Goal: Task Accomplishment & Management: Manage account settings

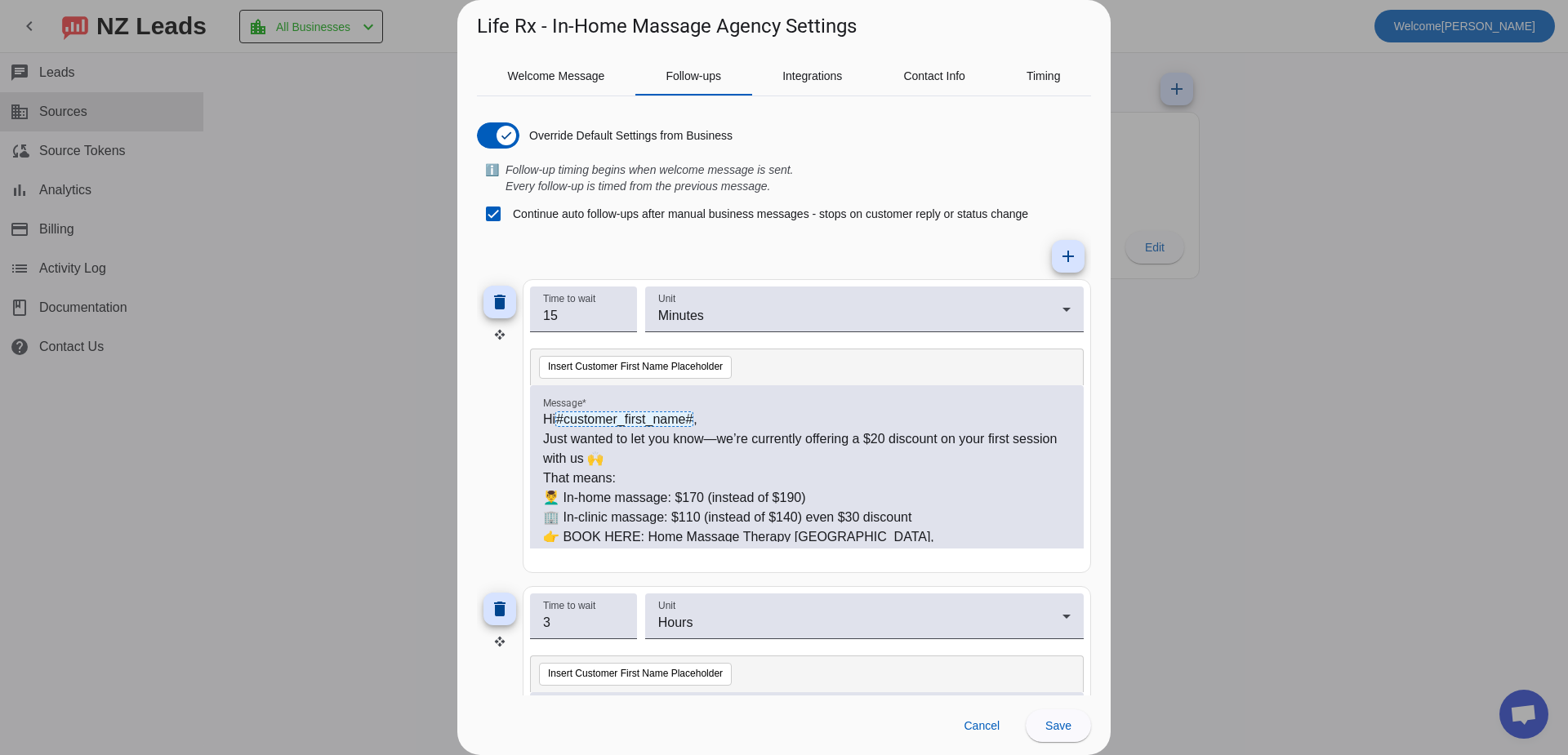
scroll to position [123, 0]
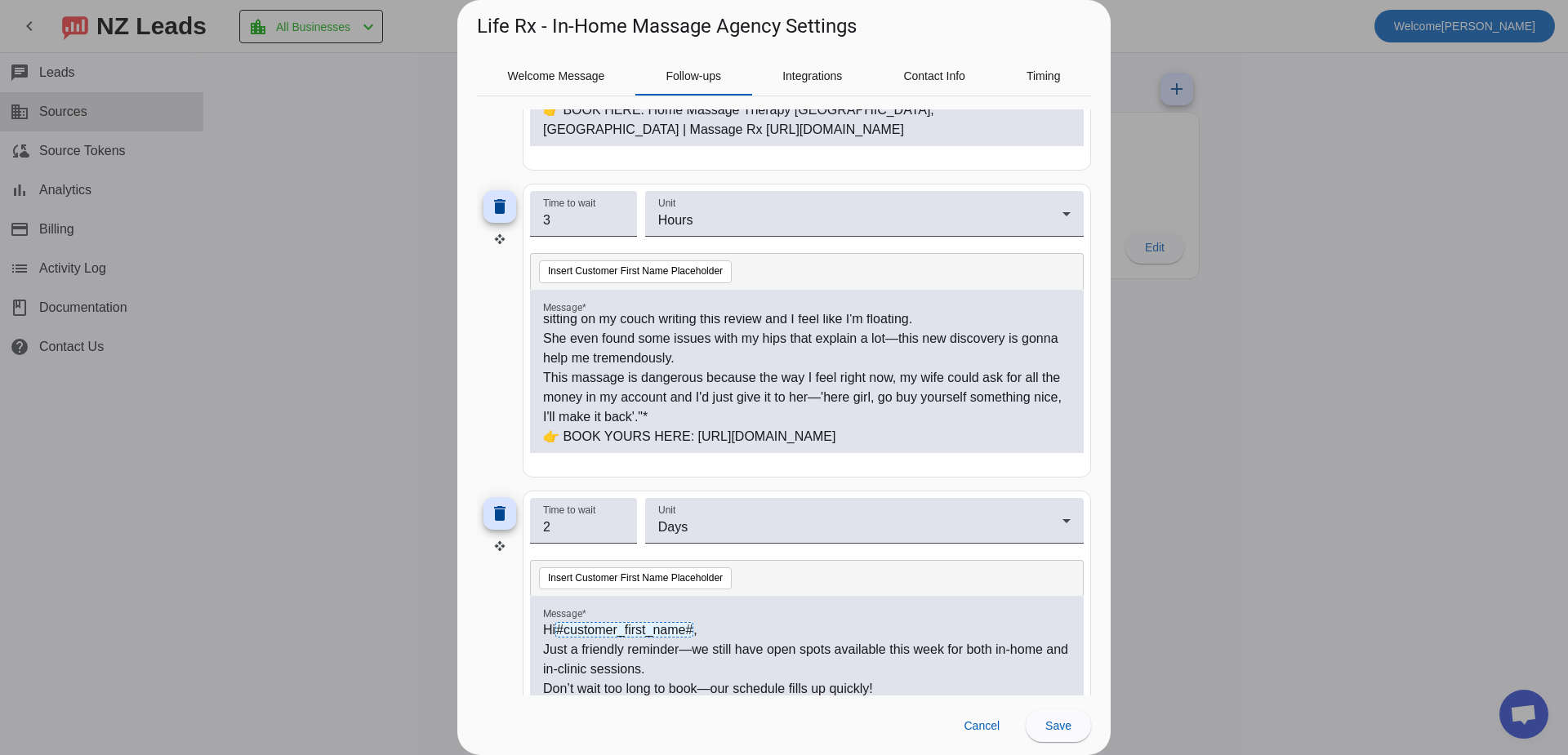
click at [1321, 116] on div at bounding box center [784, 377] width 1568 height 755
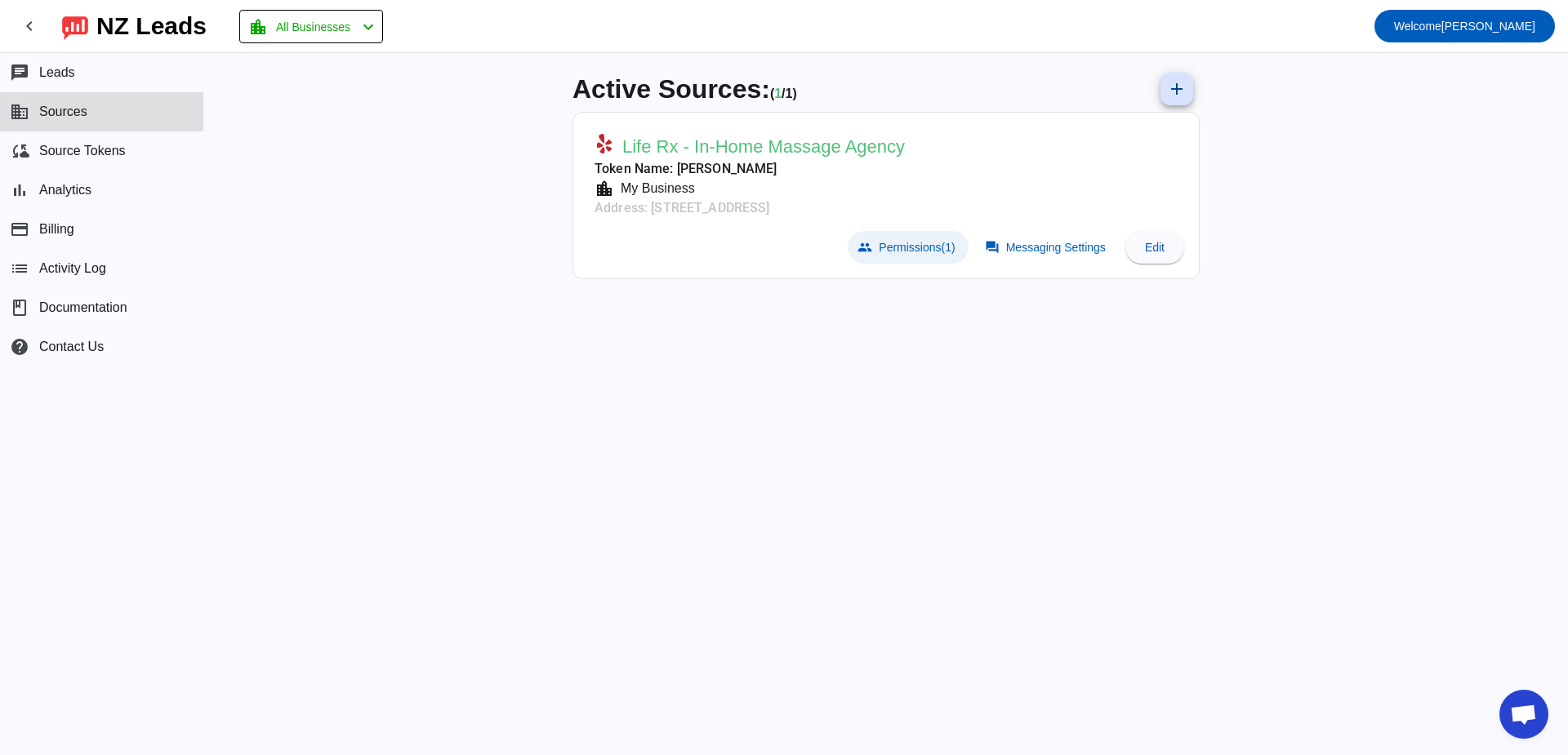
click at [918, 244] on span "Permissions (1)" at bounding box center [916, 247] width 76 height 13
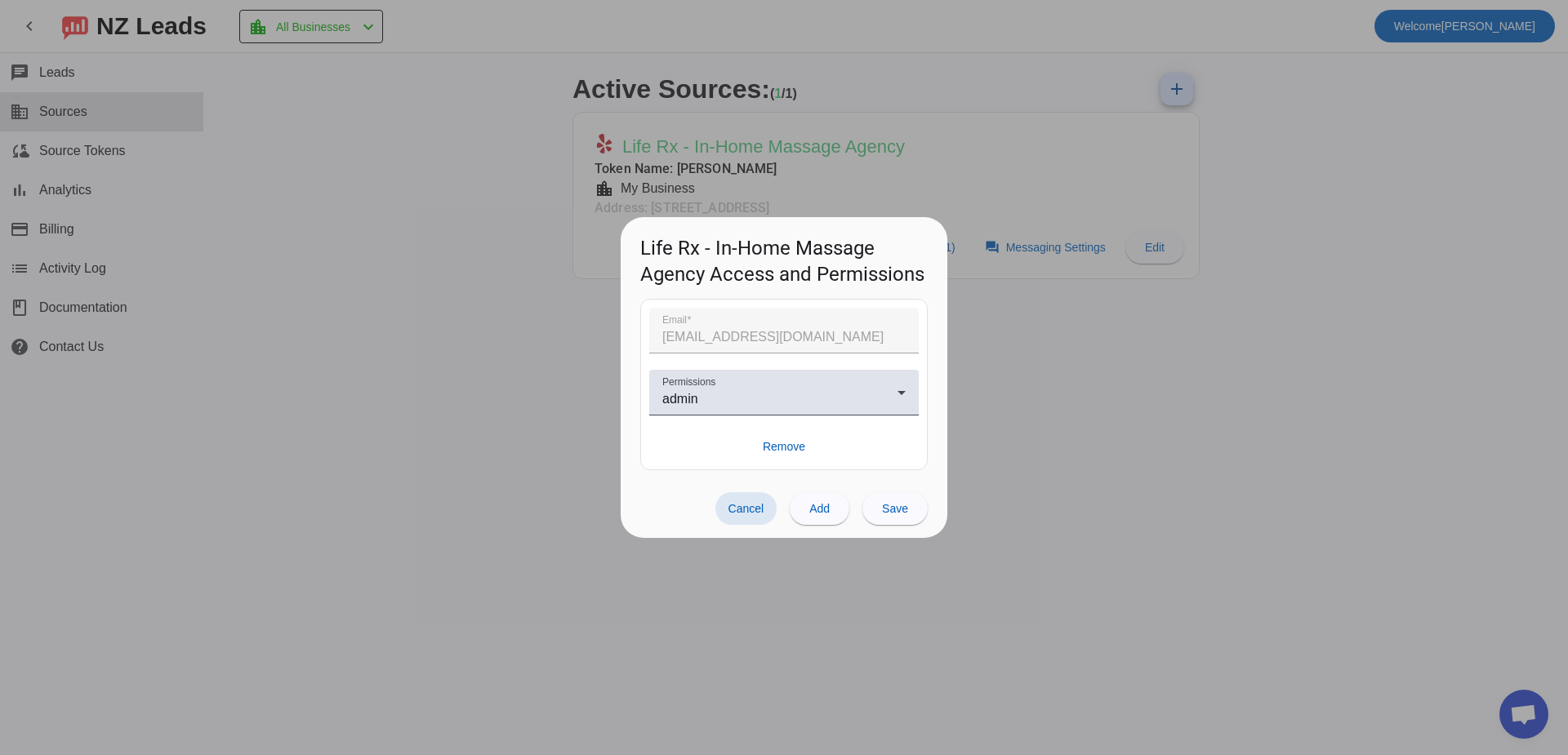
click at [743, 323] on mat-form-field "Email [EMAIL_ADDRESS][DOMAIN_NAME]" at bounding box center [784, 338] width 269 height 62
click at [832, 499] on span at bounding box center [819, 508] width 60 height 39
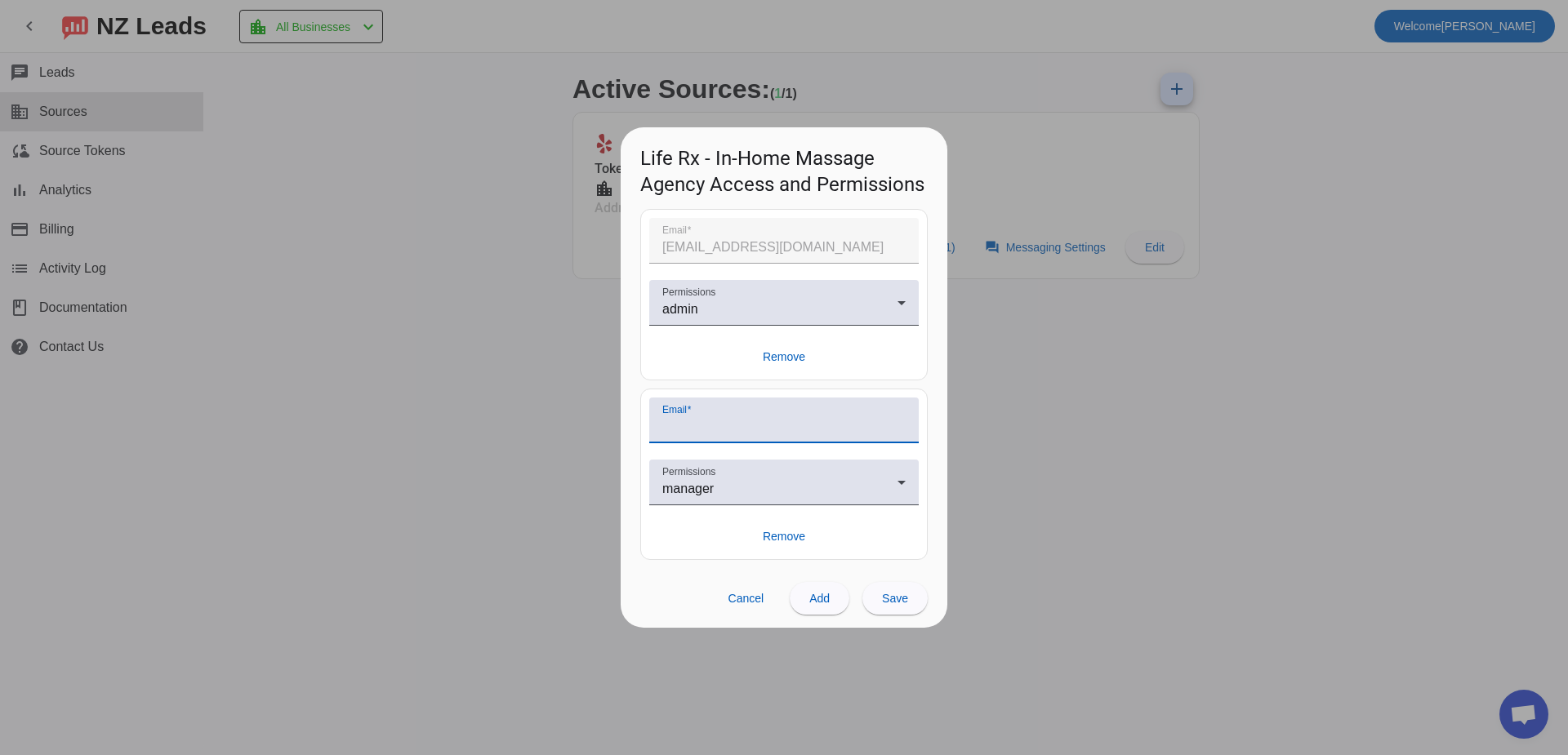
click at [725, 427] on input "Email" at bounding box center [784, 427] width 243 height 20
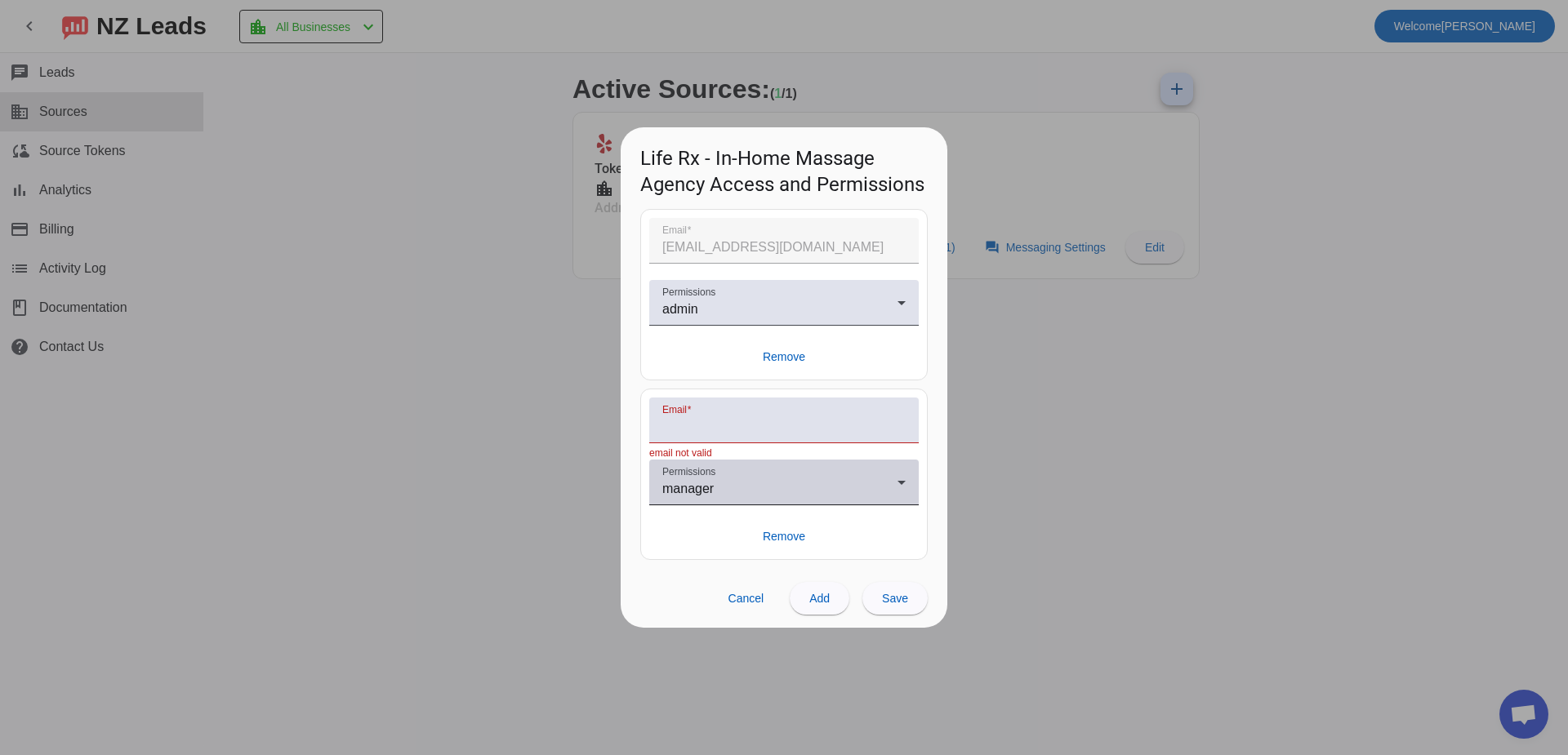
drag, startPoint x: 645, startPoint y: 517, endPoint x: 678, endPoint y: 488, distance: 43.9
click at [647, 512] on mat-card "Email email not valid Permissions manager Remove" at bounding box center [784, 474] width 288 height 171
click at [691, 482] on span "manager" at bounding box center [687, 489] width 51 height 14
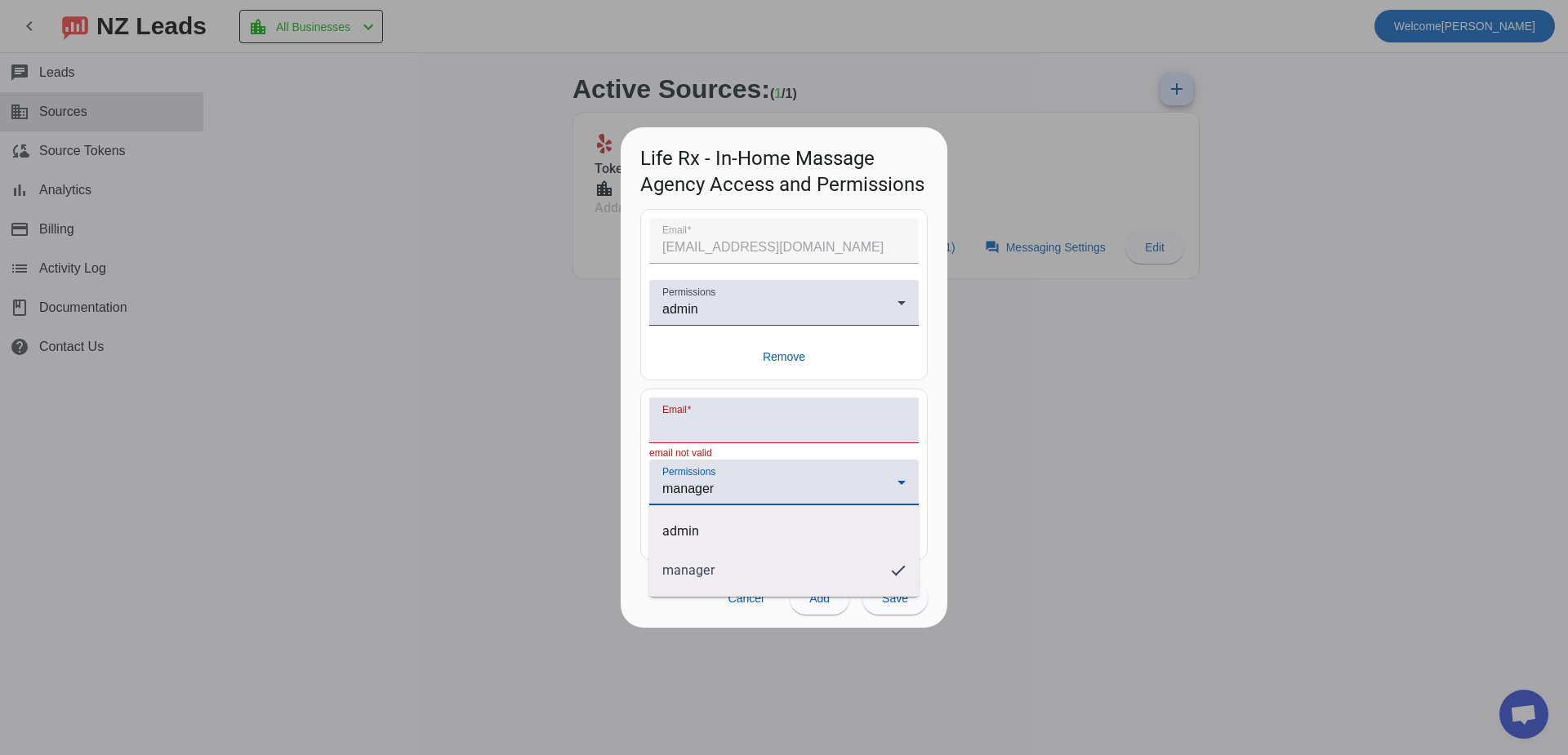
click at [697, 410] on div at bounding box center [784, 377] width 1568 height 755
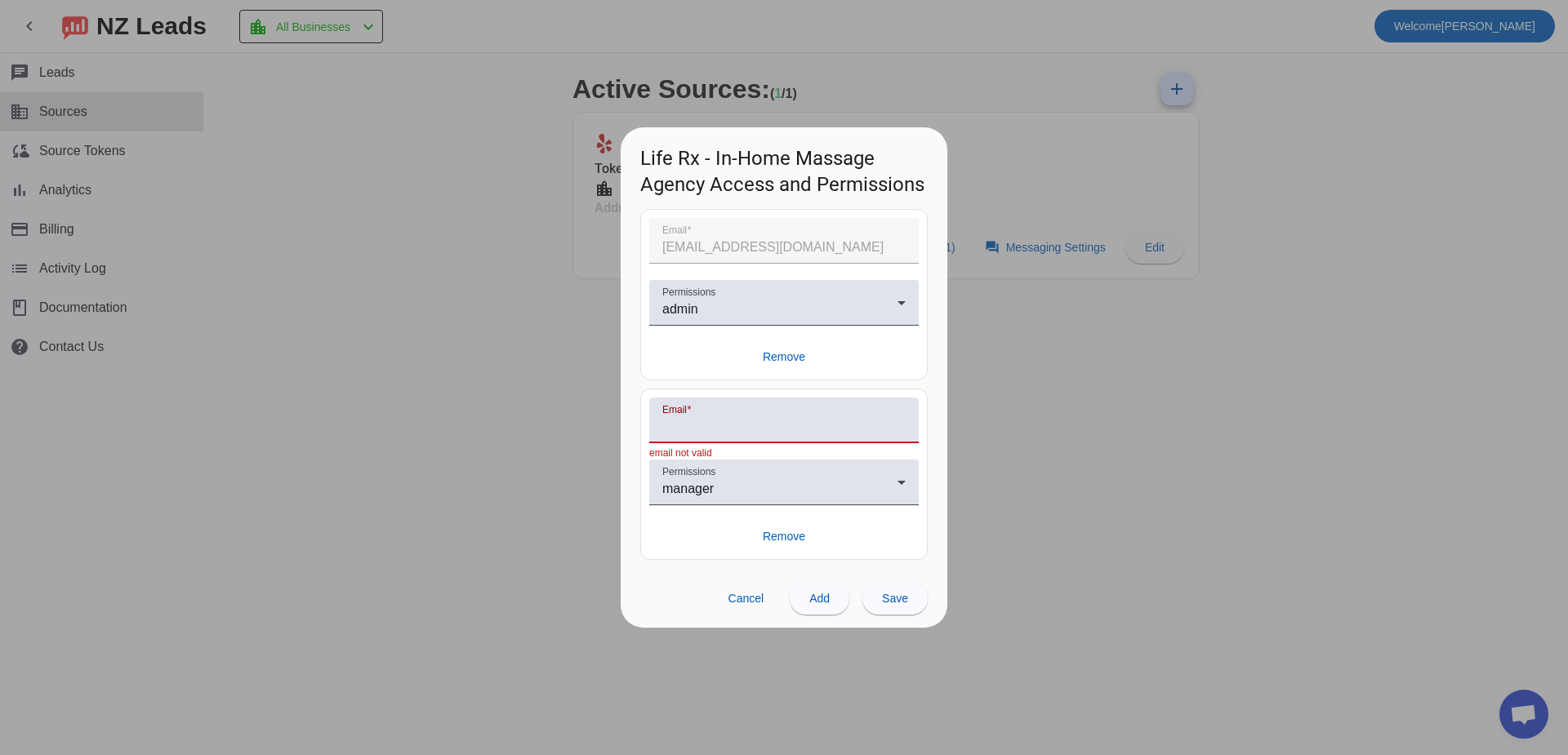
click at [689, 427] on input "Email" at bounding box center [784, 427] width 243 height 20
click at [668, 474] on mat-label "Permissions" at bounding box center [688, 473] width 53 height 10
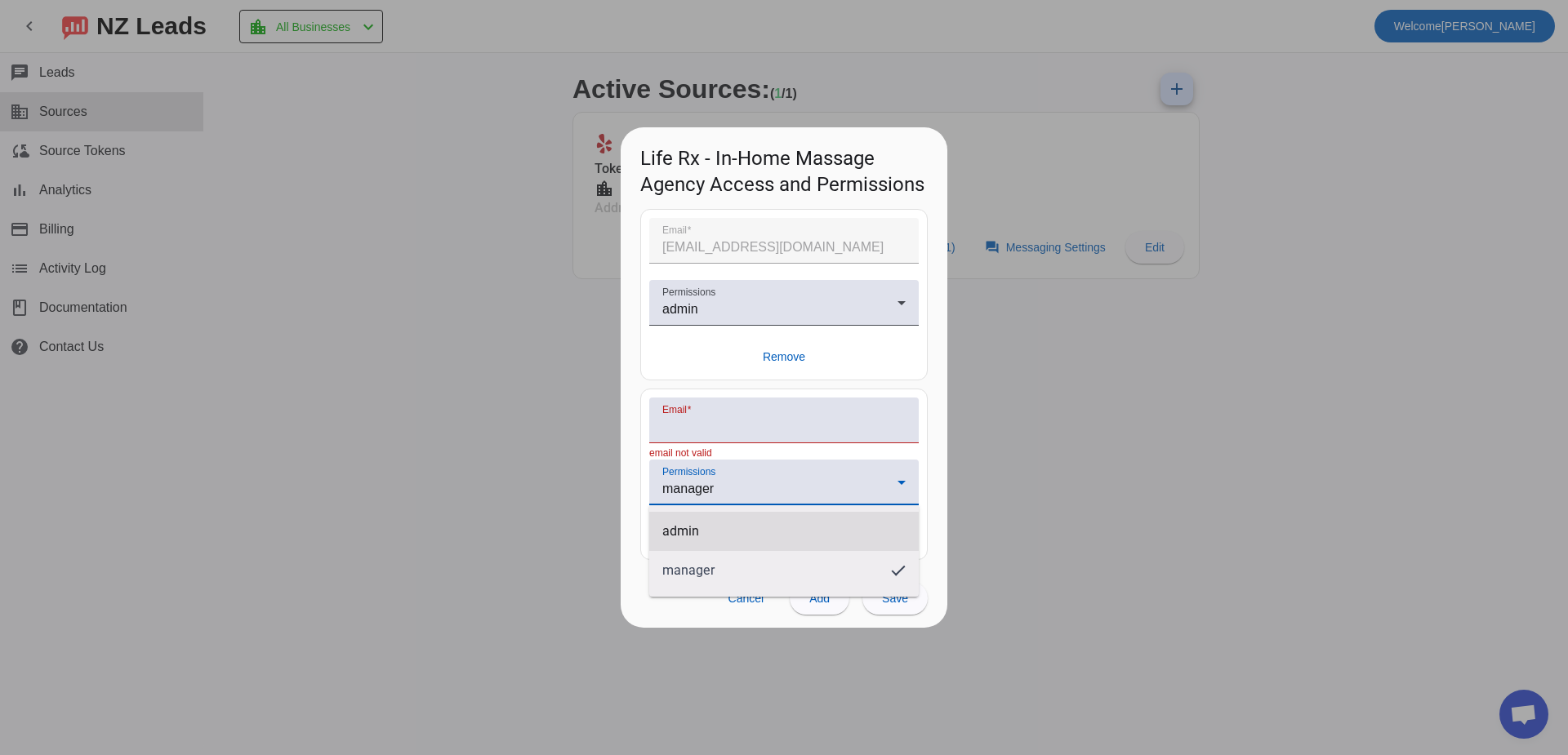
click at [694, 529] on span "admin" at bounding box center [680, 531] width 36 height 17
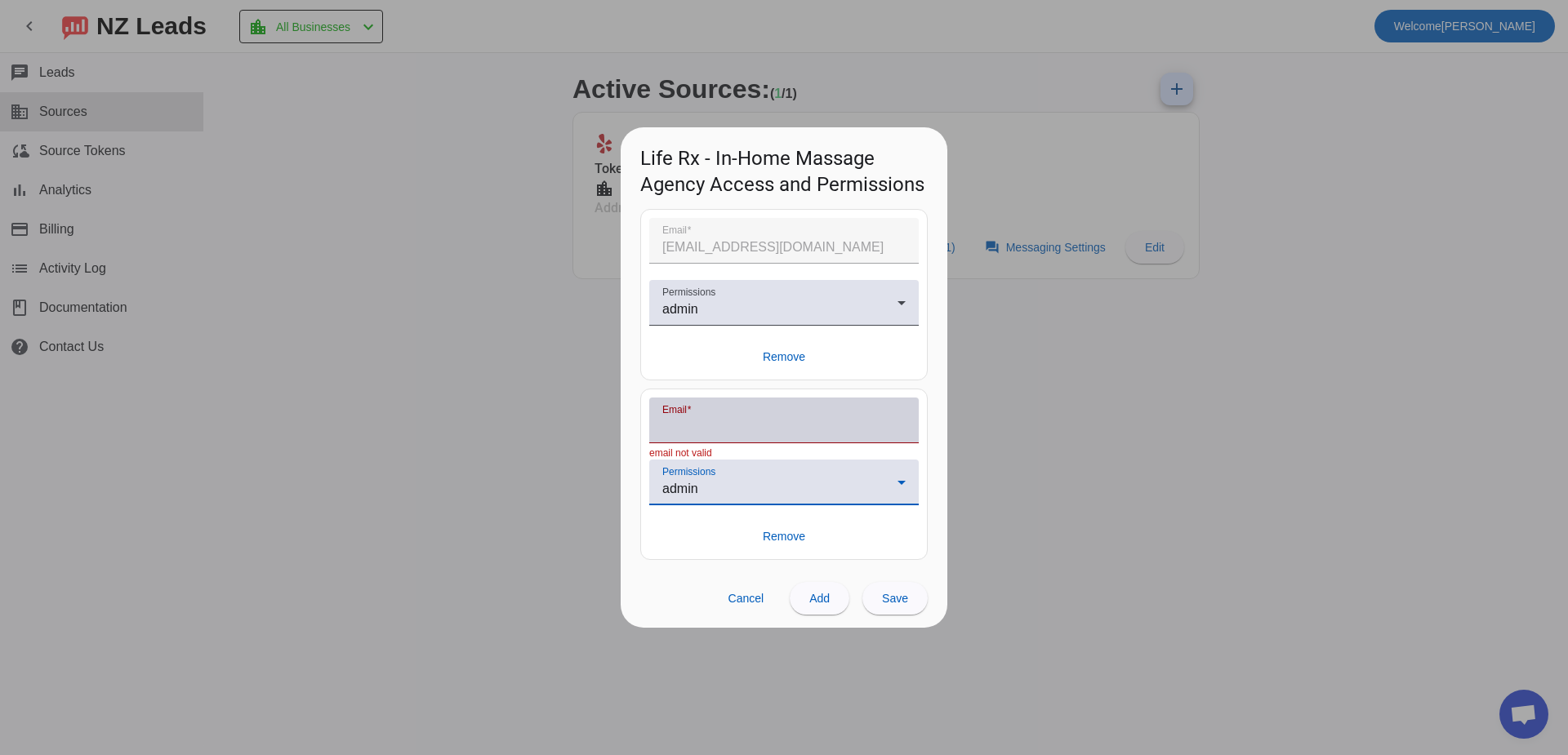
click at [716, 427] on input "Email" at bounding box center [784, 427] width 243 height 20
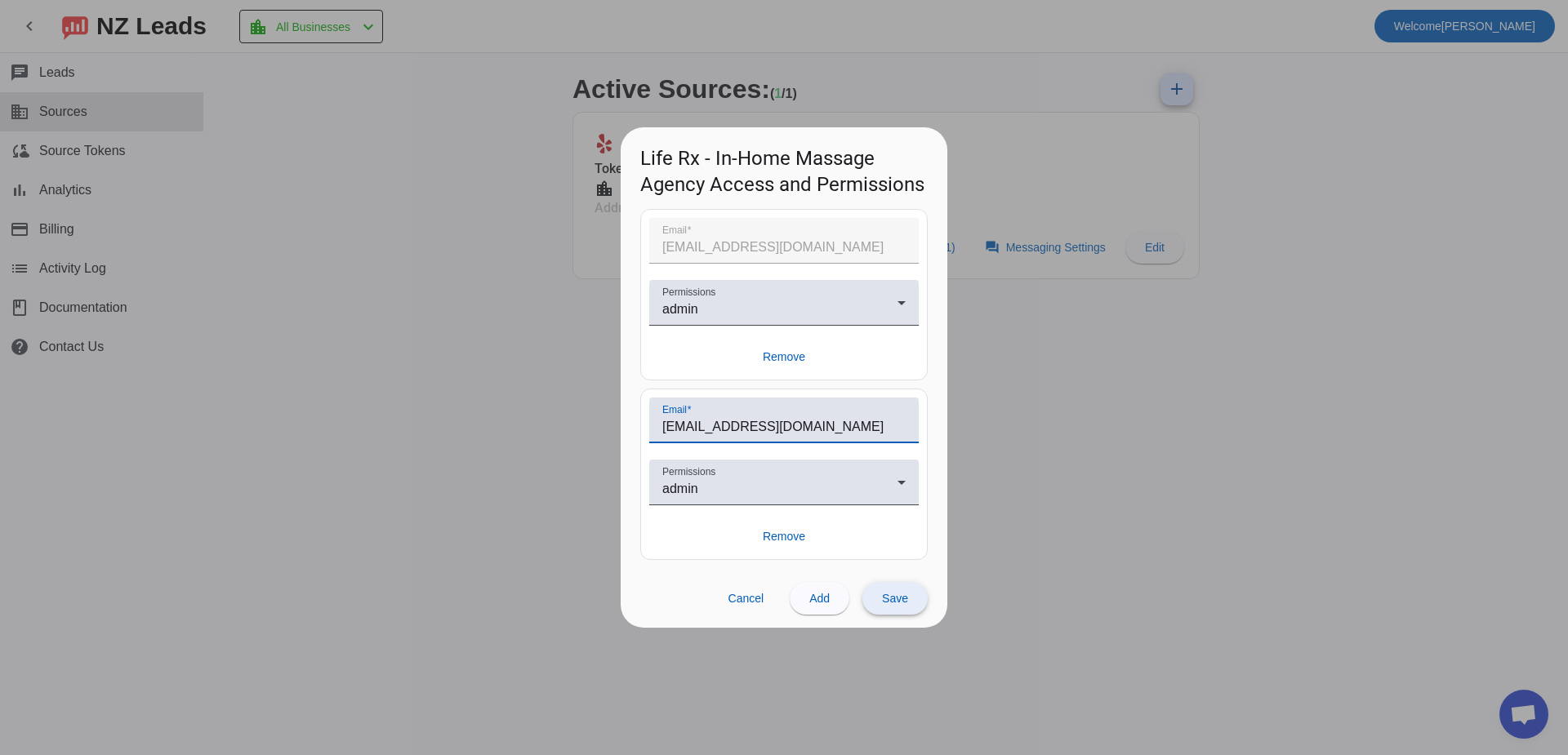
type input "[EMAIL_ADDRESS][DOMAIN_NAME]"
click at [891, 606] on span at bounding box center [895, 598] width 65 height 39
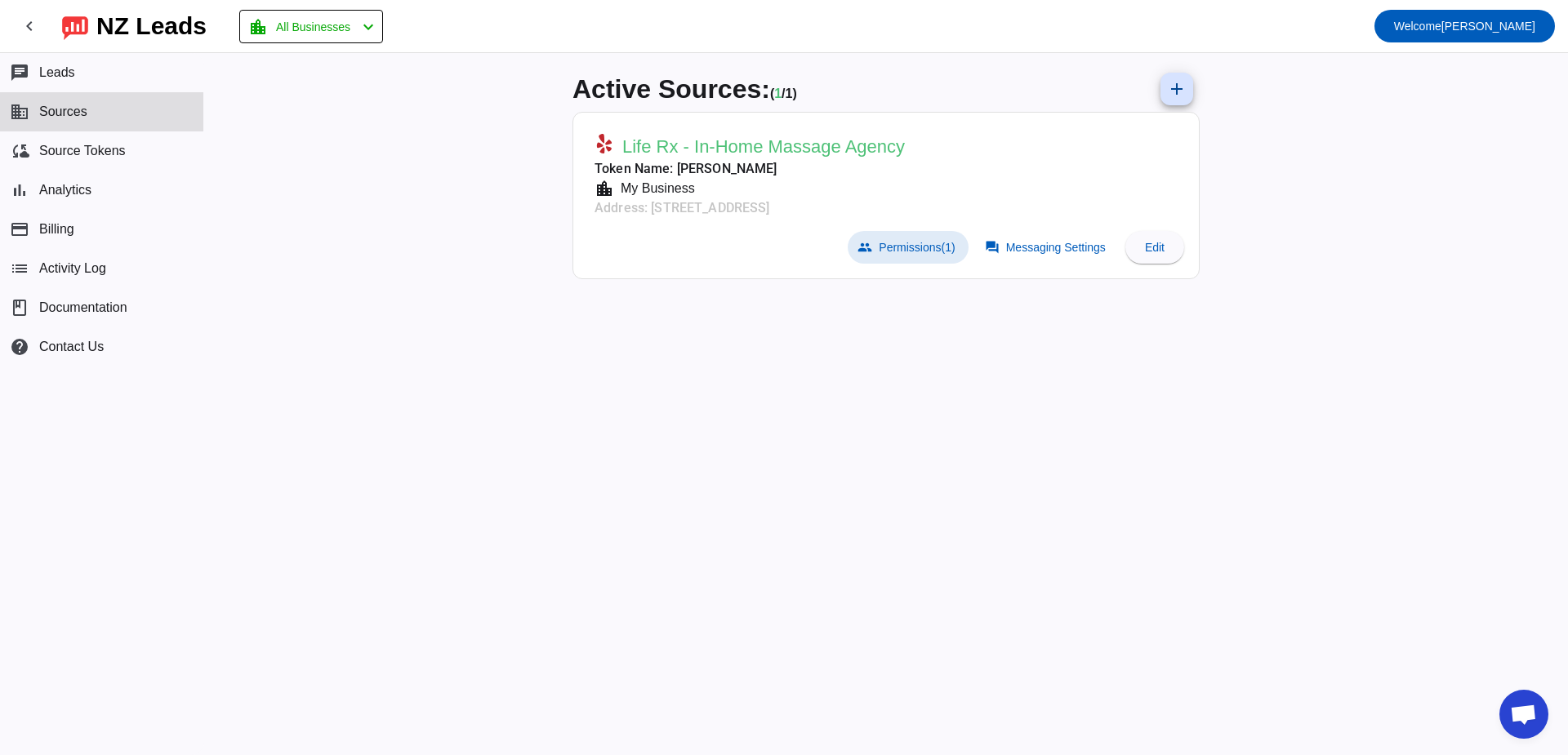
click at [896, 254] on span "Permissions (1)" at bounding box center [916, 247] width 76 height 13
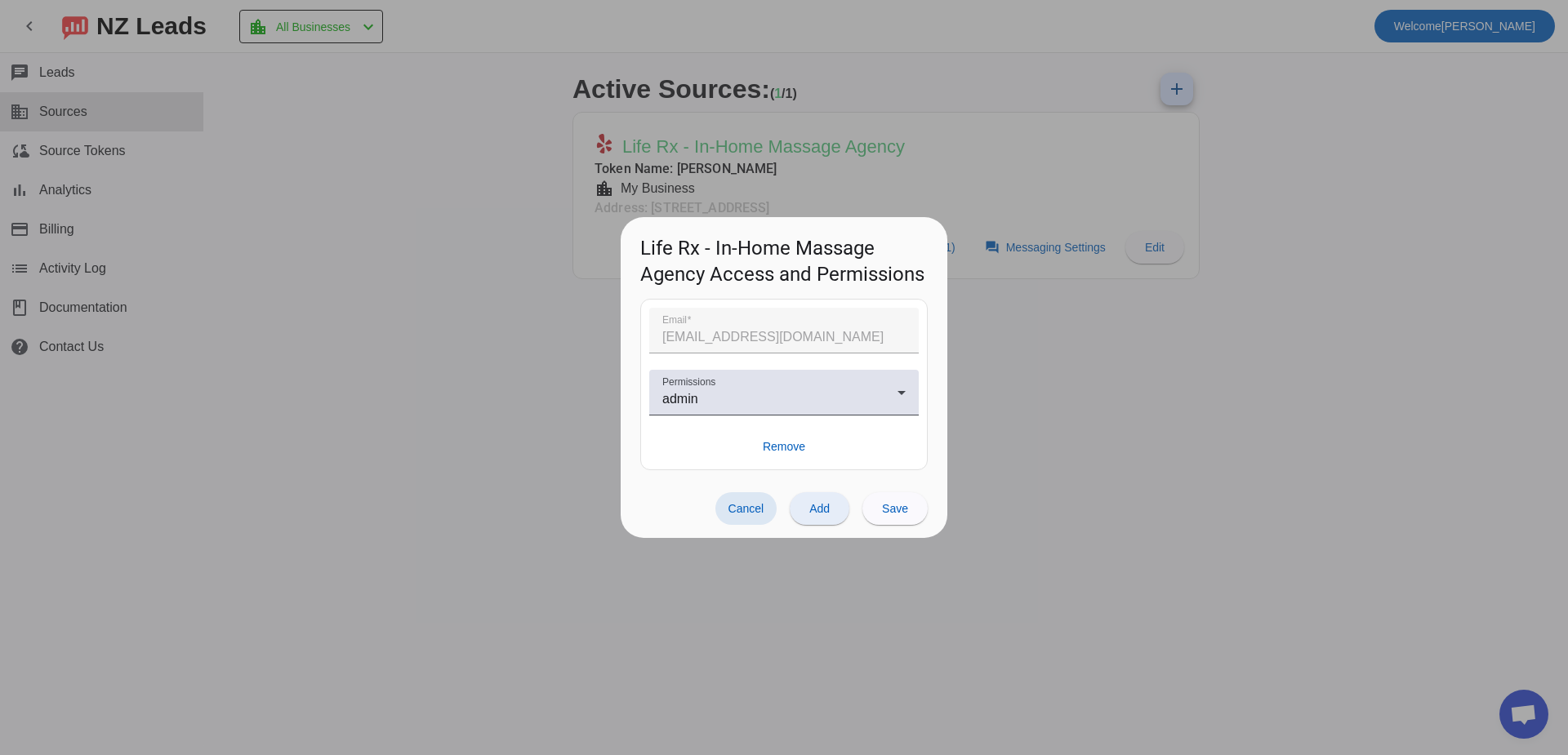
click at [821, 504] on span "Add" at bounding box center [818, 508] width 20 height 13
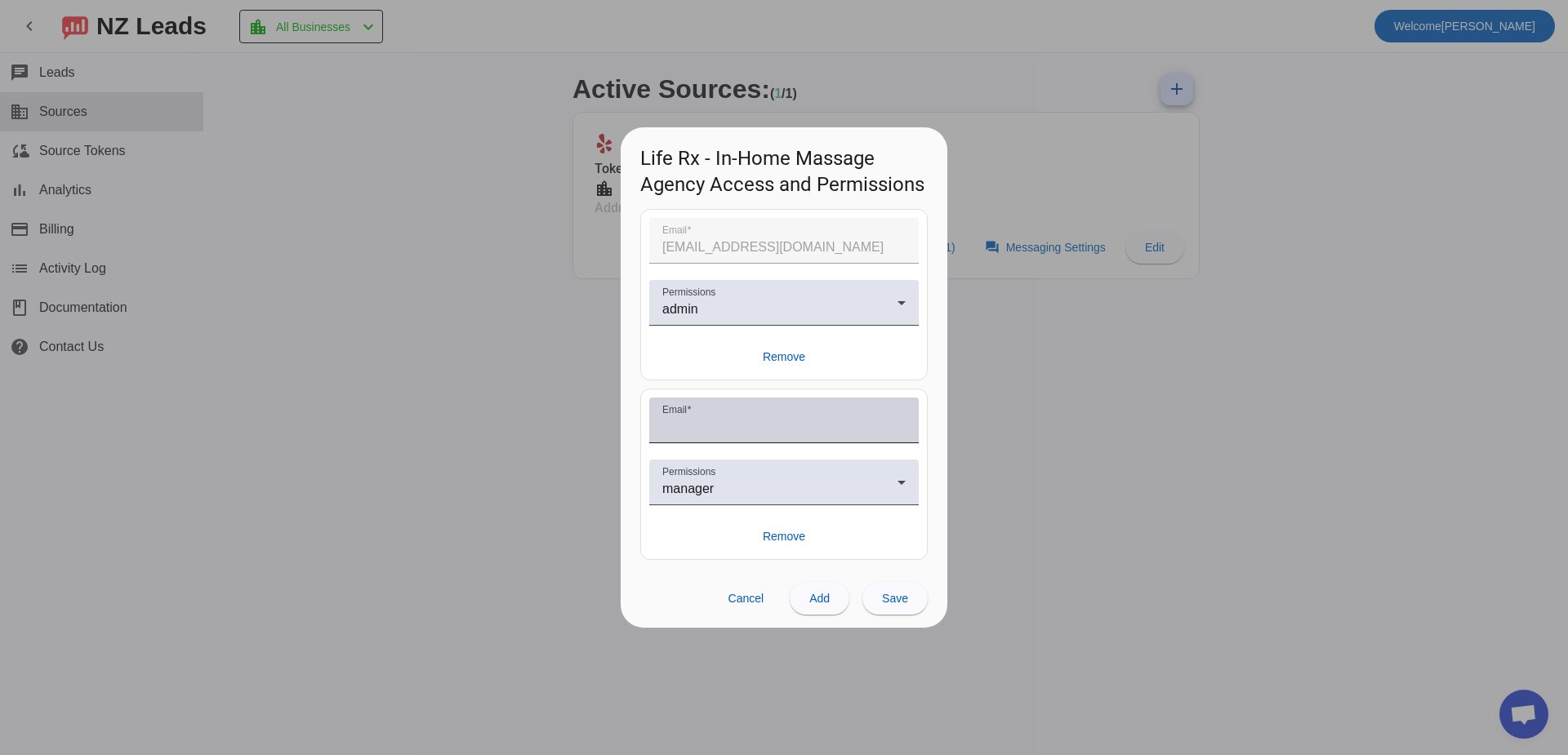
click at [750, 435] on input "Email" at bounding box center [784, 427] width 243 height 20
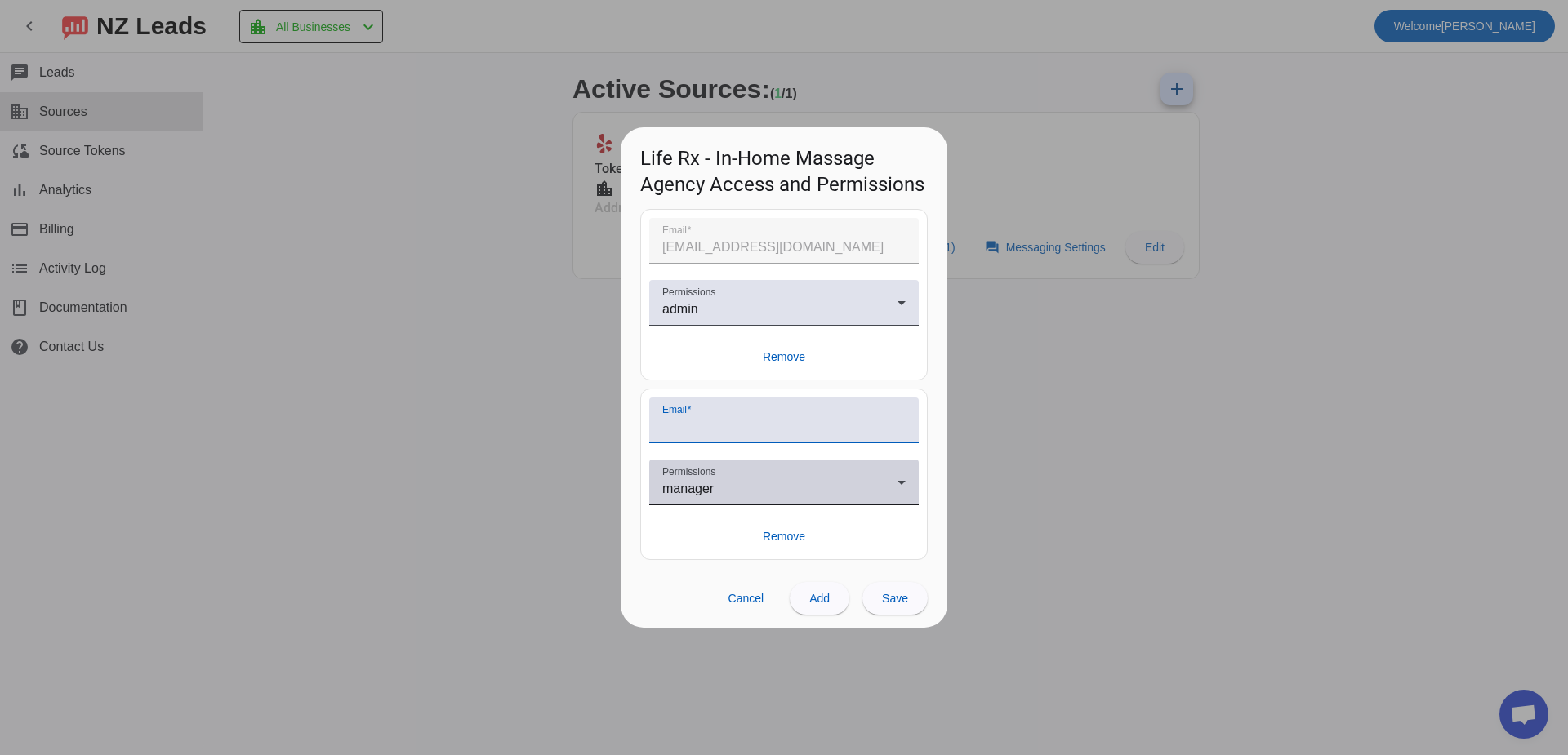
click at [681, 487] on span "manager" at bounding box center [687, 489] width 51 height 14
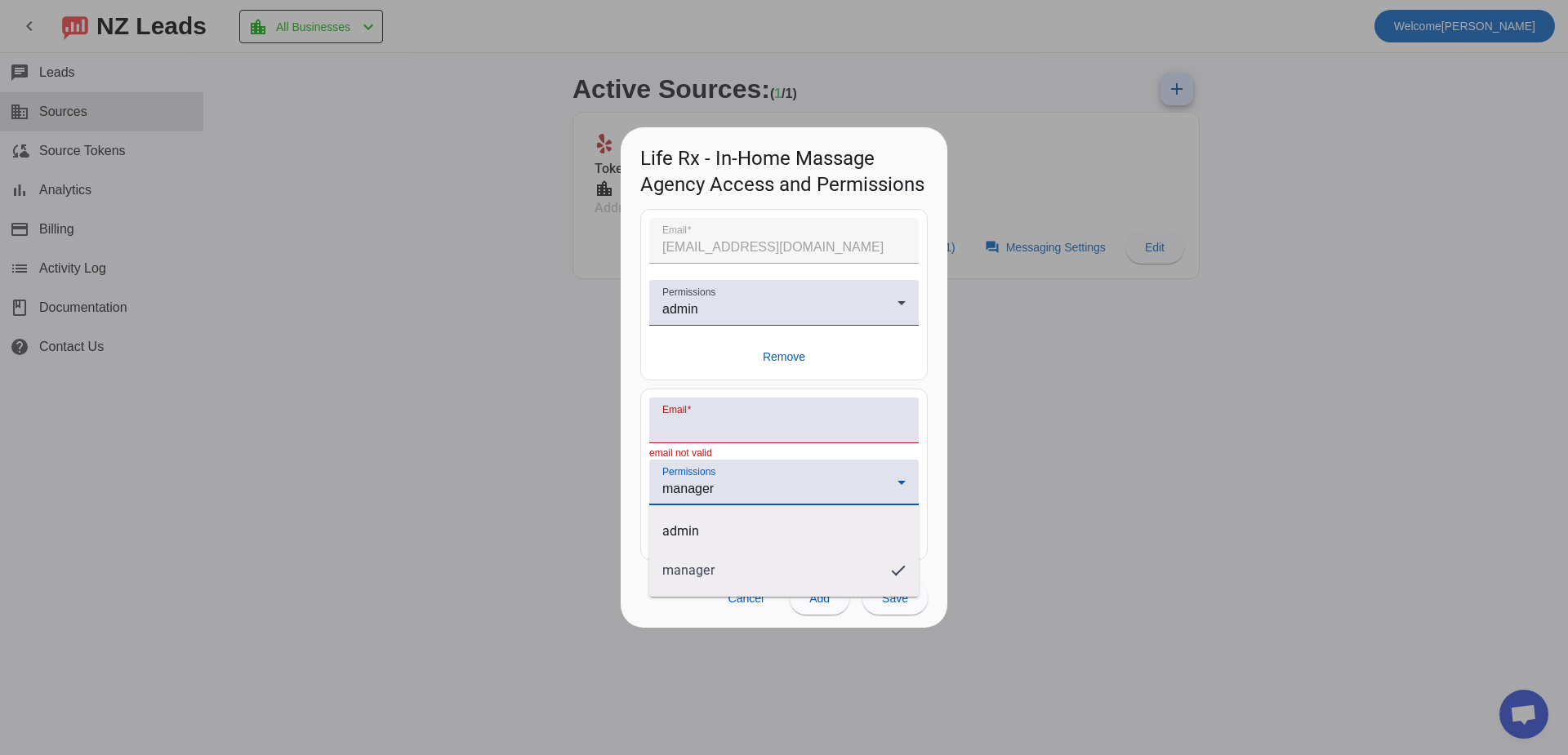
drag, startPoint x: 704, startPoint y: 538, endPoint x: 713, endPoint y: 510, distance: 29.4
click at [705, 538] on mat-option "admin" at bounding box center [784, 531] width 269 height 39
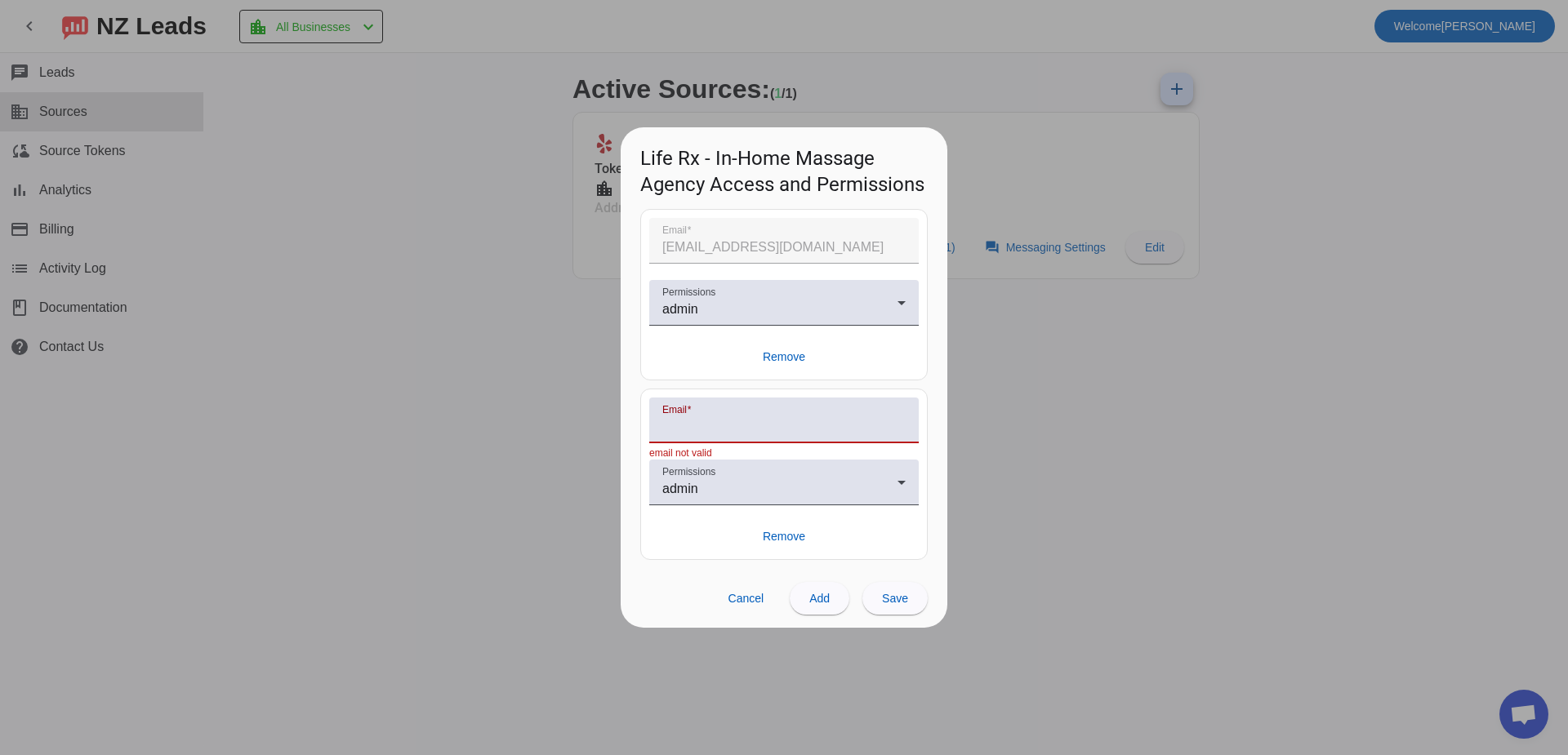
click at [717, 427] on input "Email" at bounding box center [784, 427] width 243 height 20
type input "[EMAIL_ADDRESS][DOMAIN_NAME]"
click at [833, 592] on span at bounding box center [819, 598] width 60 height 39
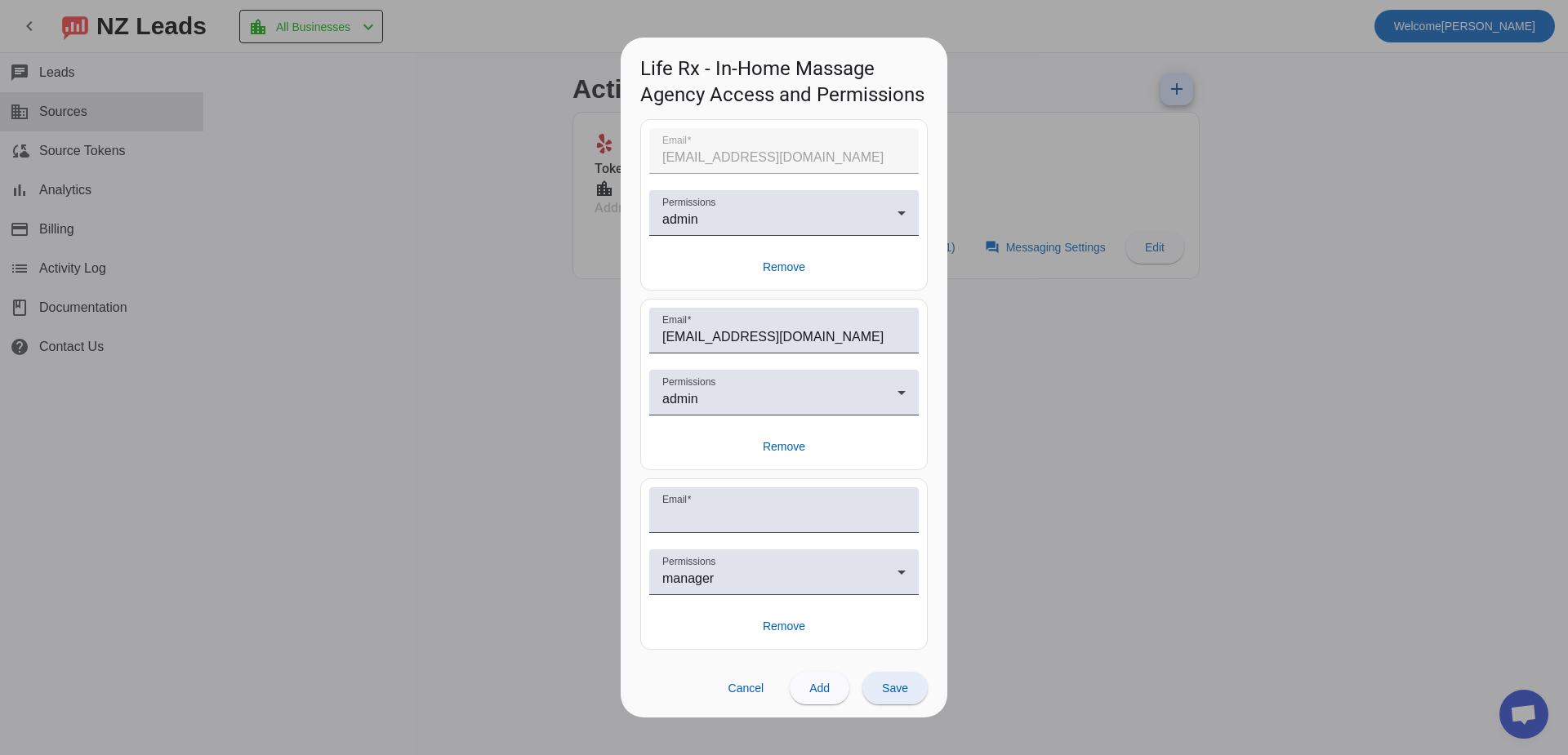
click at [895, 686] on span "Save" at bounding box center [895, 688] width 26 height 13
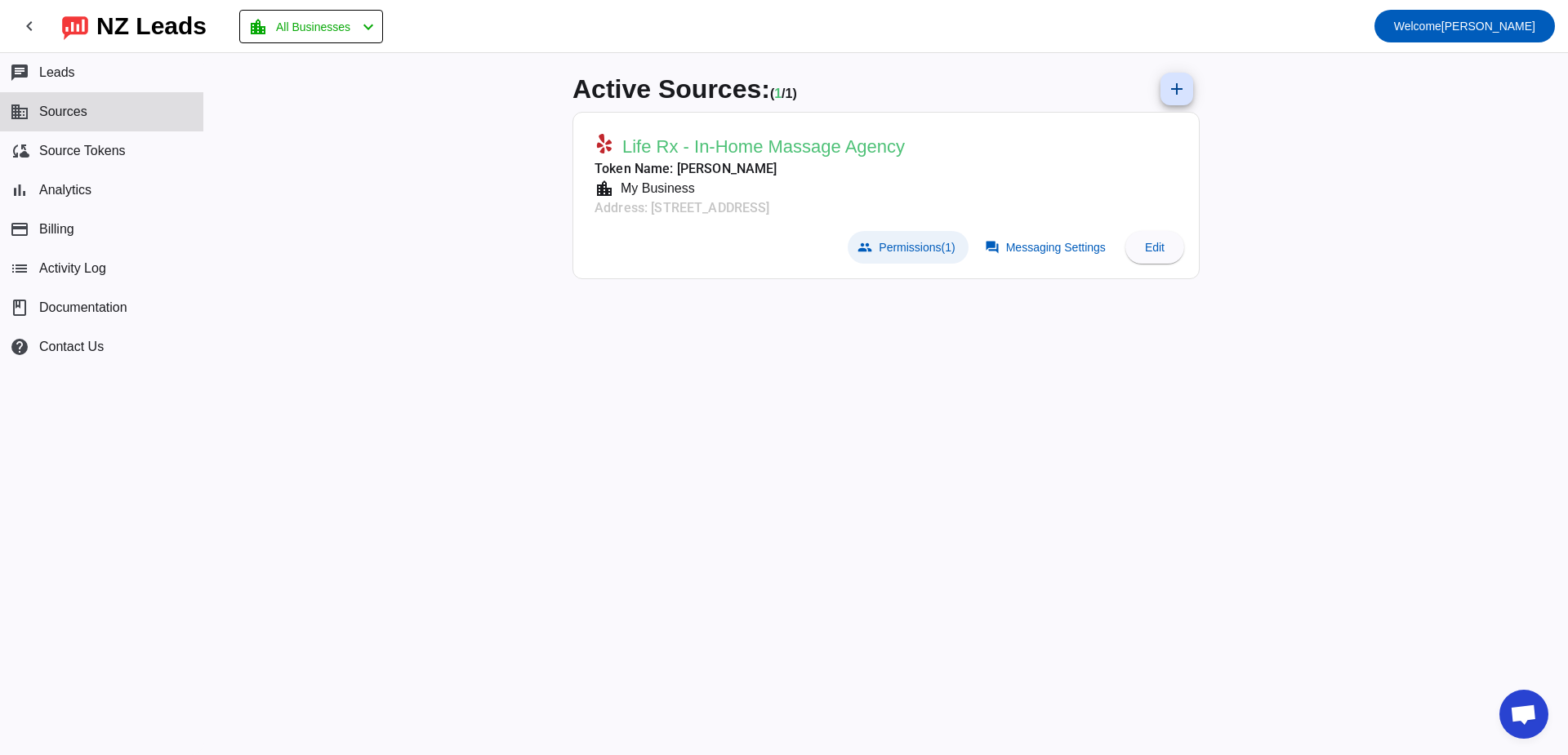
click at [891, 246] on span "Permissions (1)" at bounding box center [916, 247] width 76 height 13
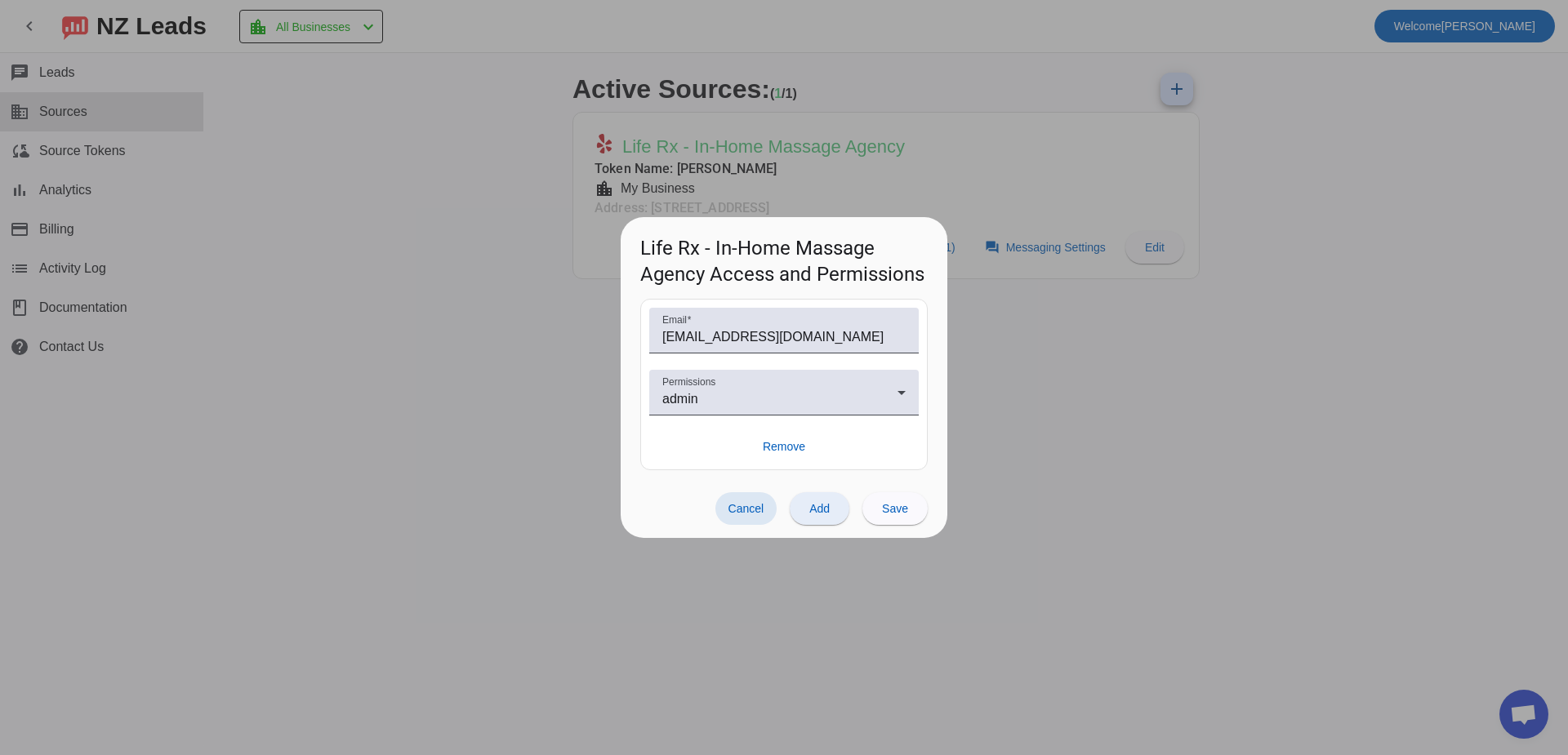
click at [822, 504] on span "Add" at bounding box center [818, 508] width 20 height 13
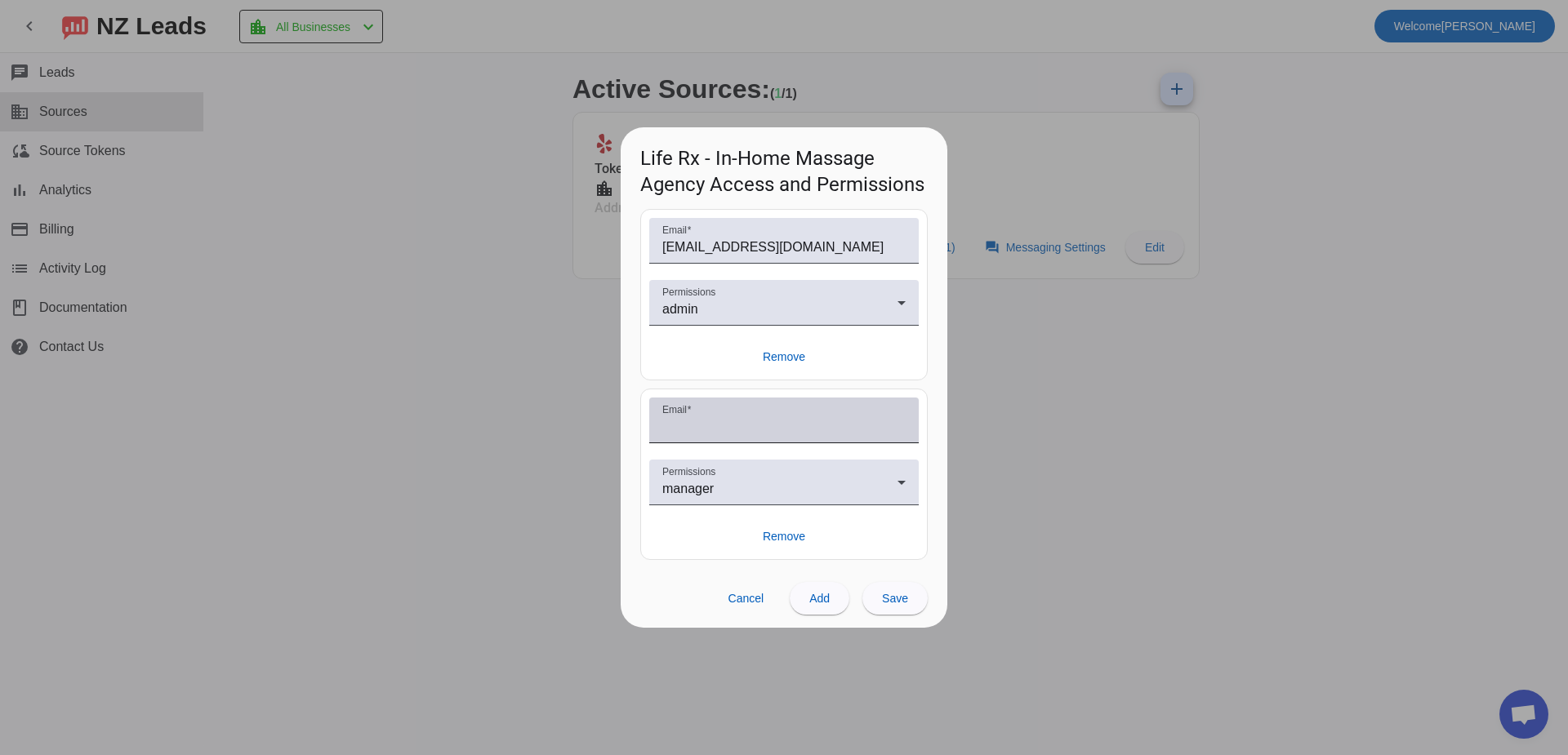
click at [718, 427] on input "Email" at bounding box center [784, 427] width 243 height 20
type input "[EMAIL_ADDRESS][DOMAIN_NAME]"
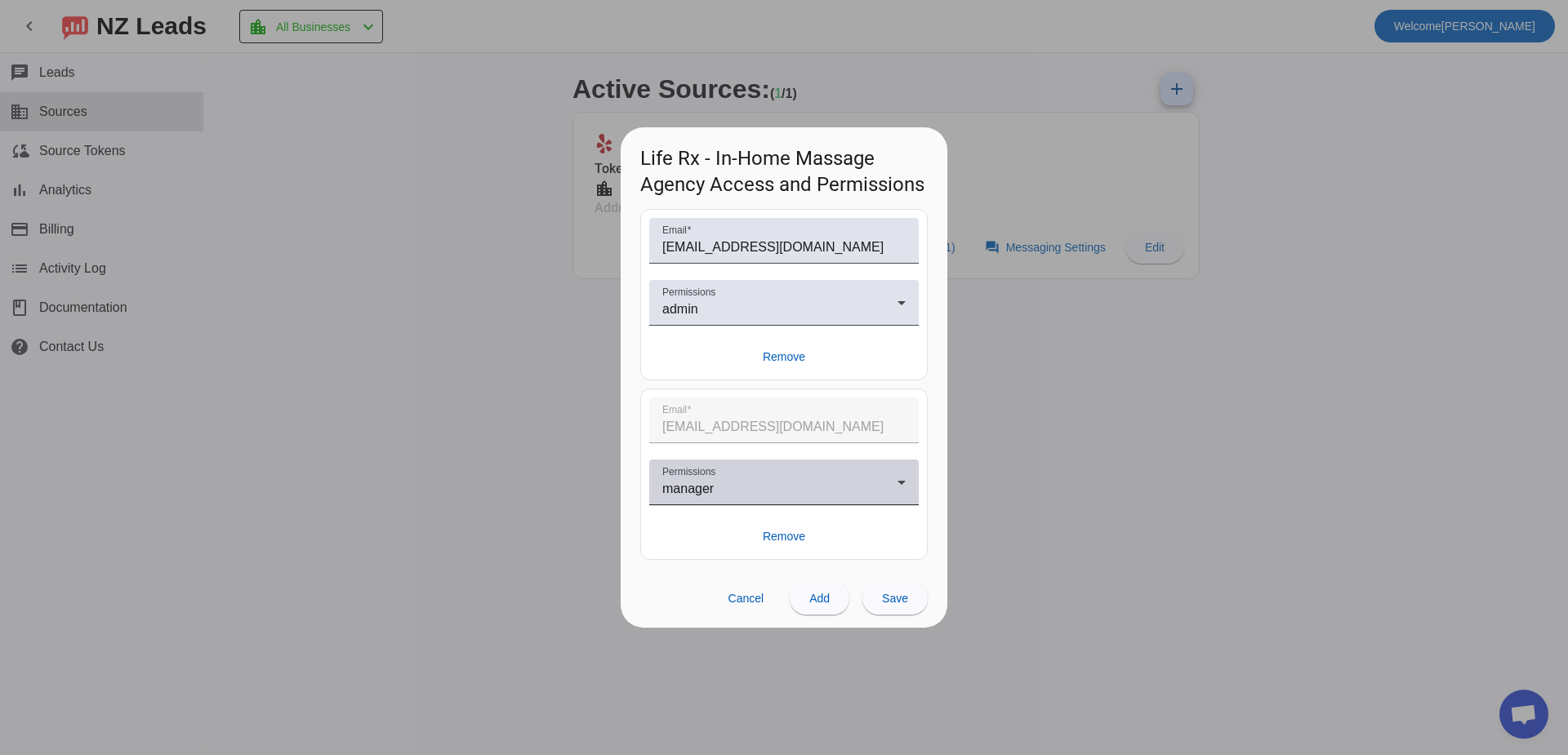
click at [768, 496] on div "manager" at bounding box center [779, 489] width 235 height 20
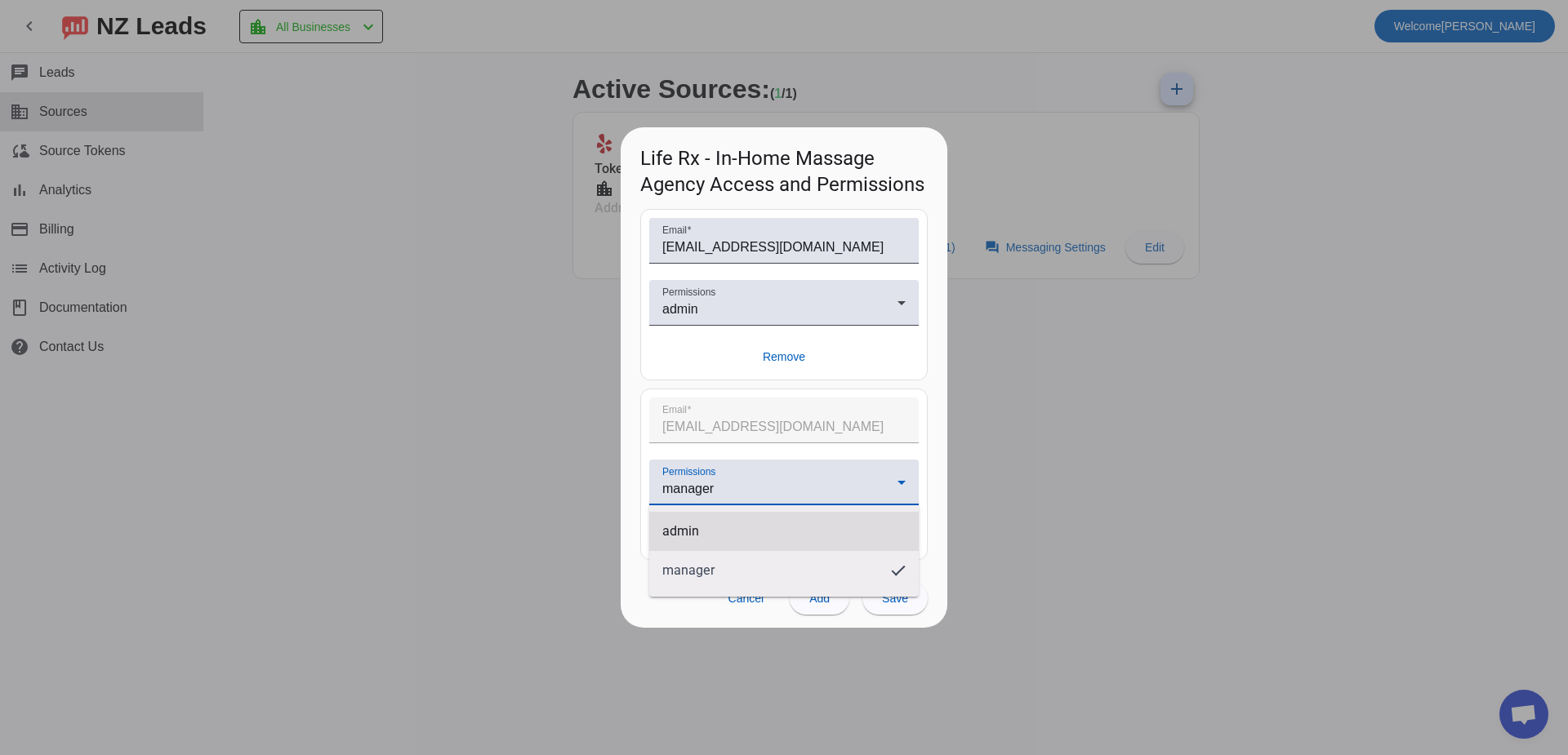
click at [727, 538] on mat-option "admin" at bounding box center [784, 531] width 269 height 39
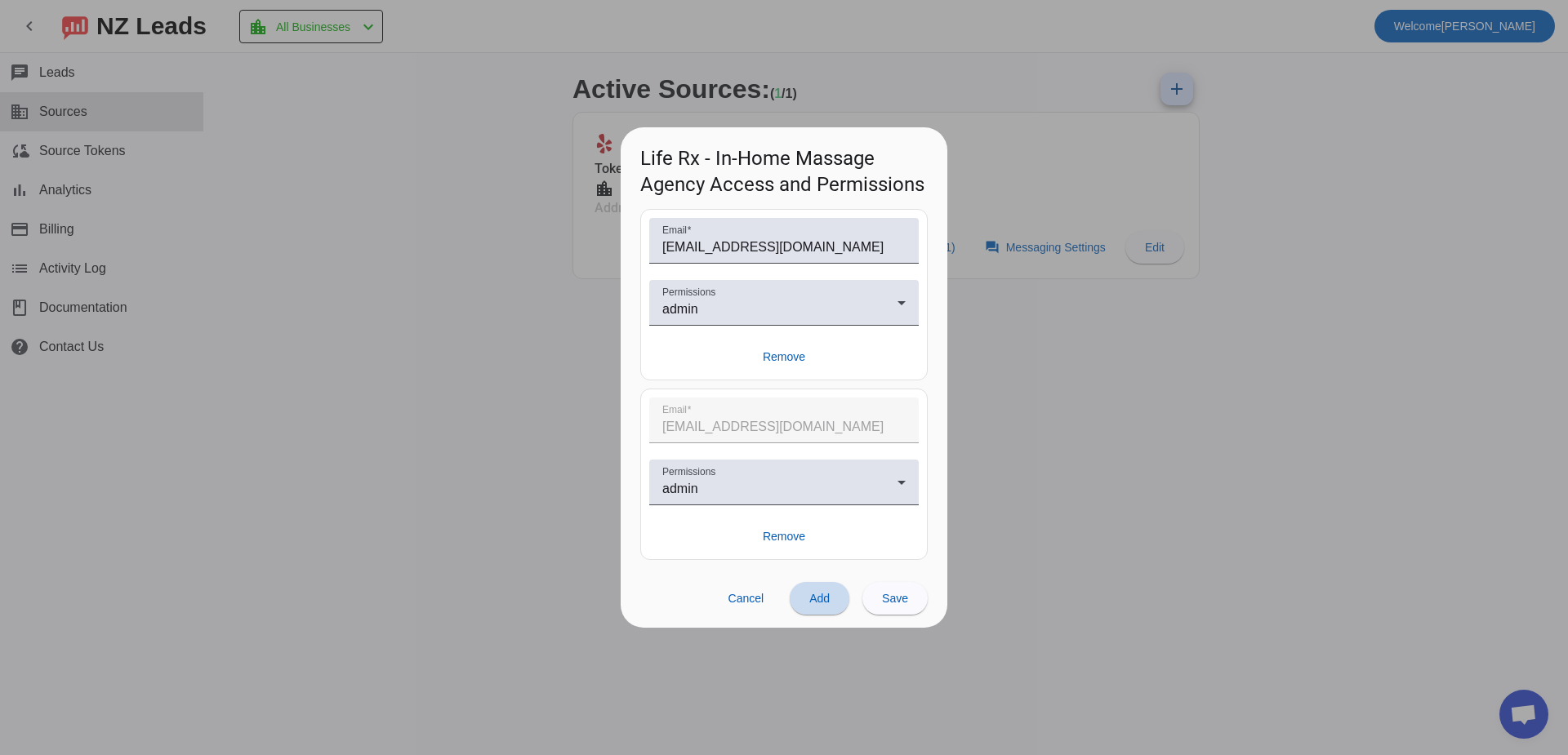
click at [817, 607] on span at bounding box center [819, 598] width 60 height 39
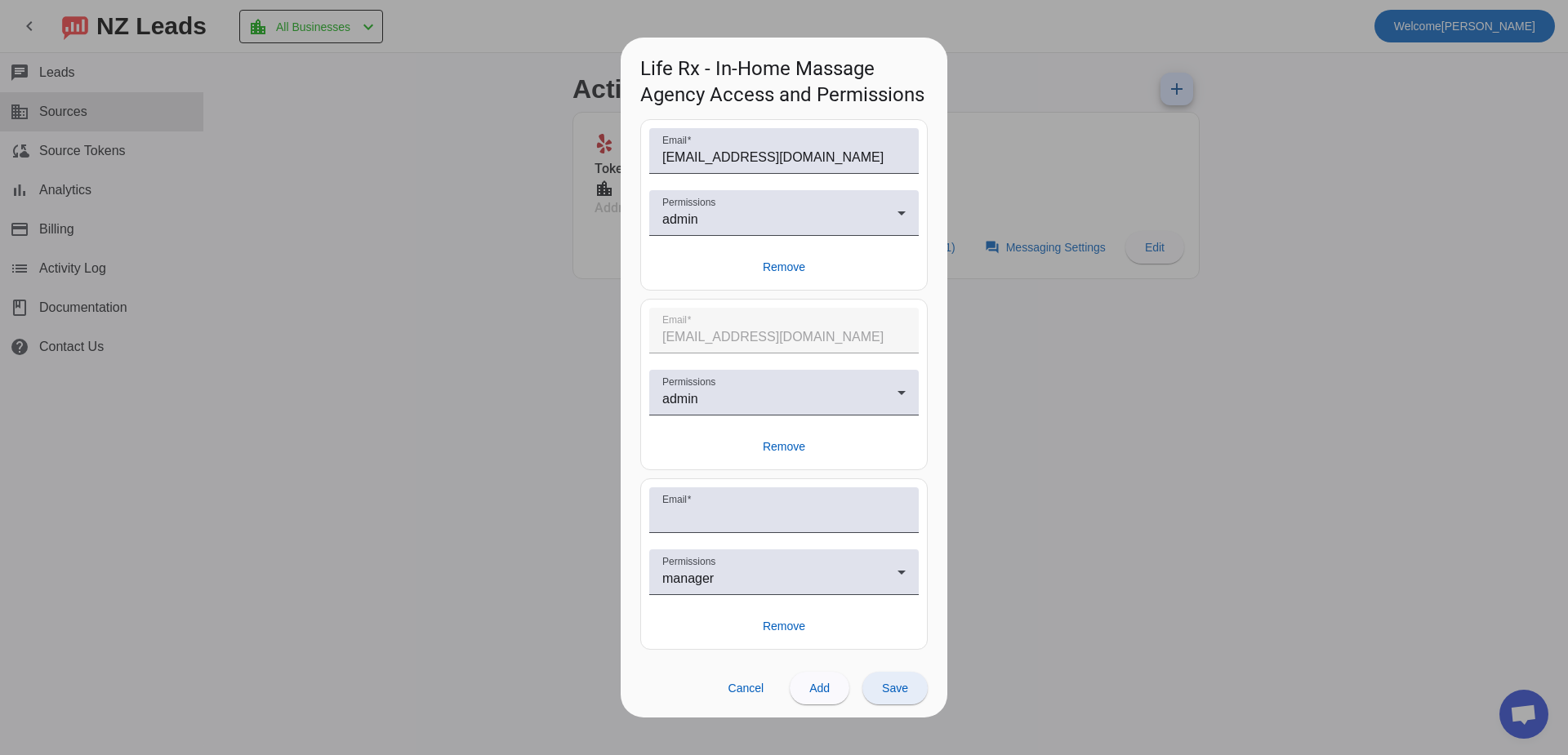
click at [892, 699] on span at bounding box center [895, 688] width 65 height 39
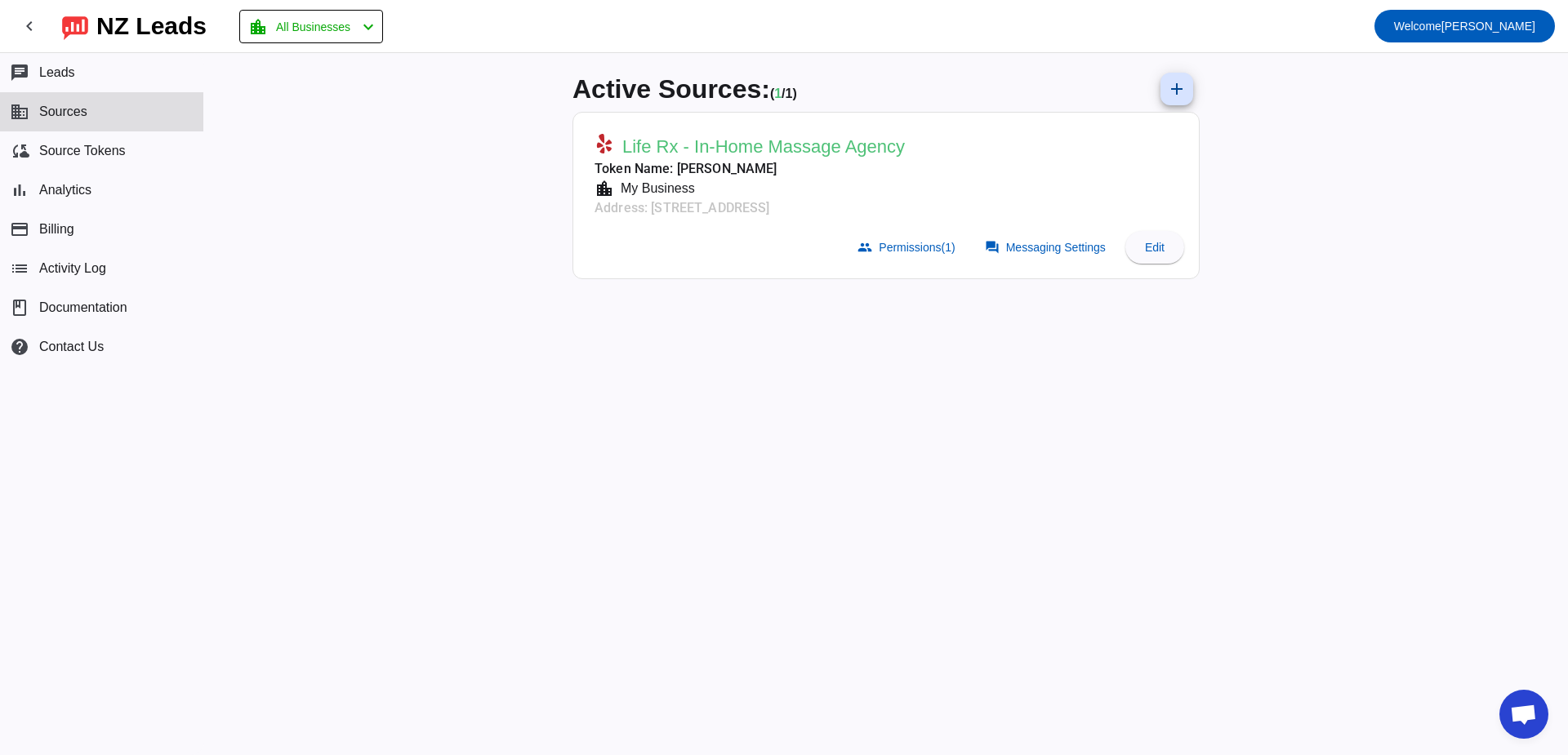
click at [1038, 253] on span "Messaging Settings" at bounding box center [1055, 247] width 100 height 13
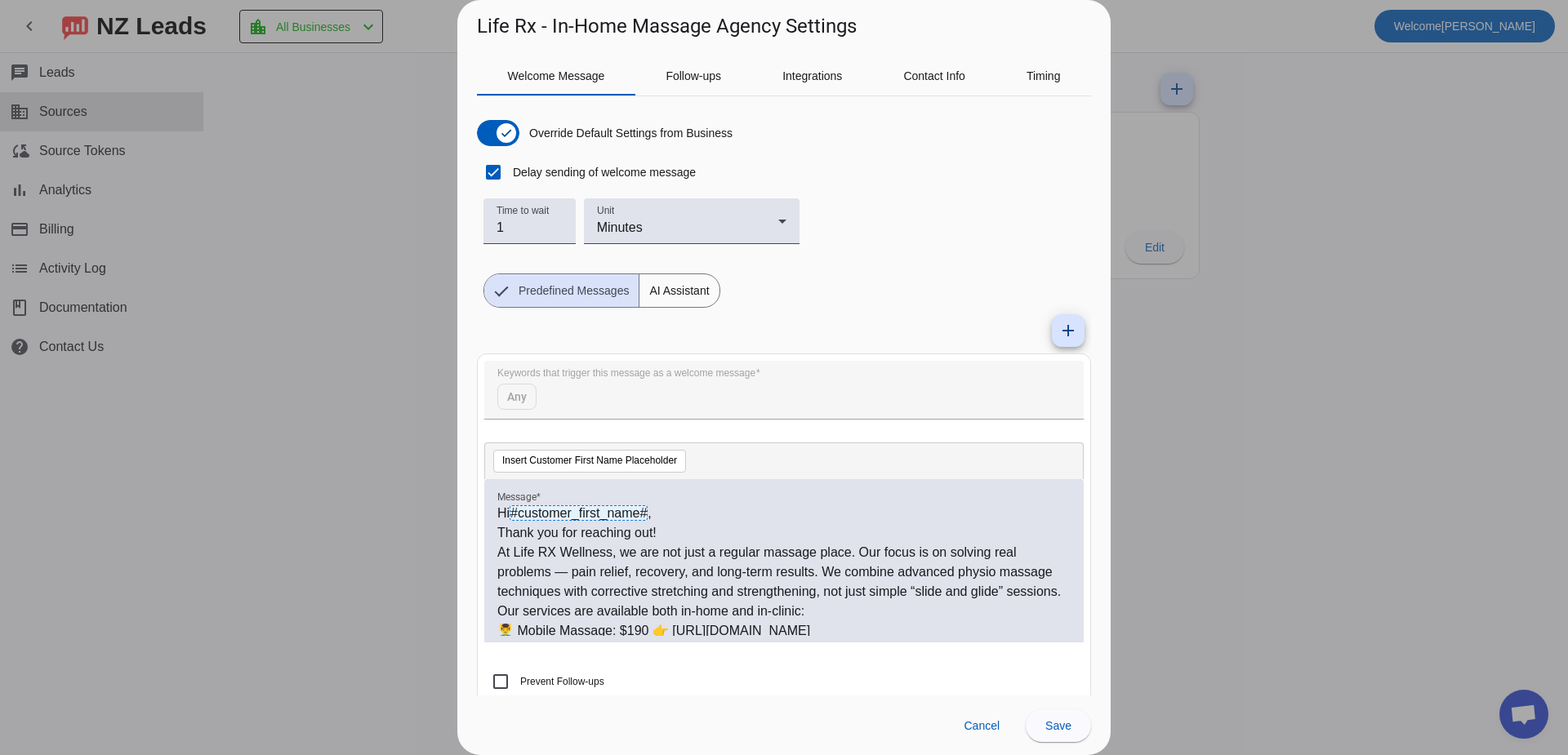
scroll to position [0, 0]
click at [696, 90] on span "Follow-ups" at bounding box center [693, 76] width 56 height 39
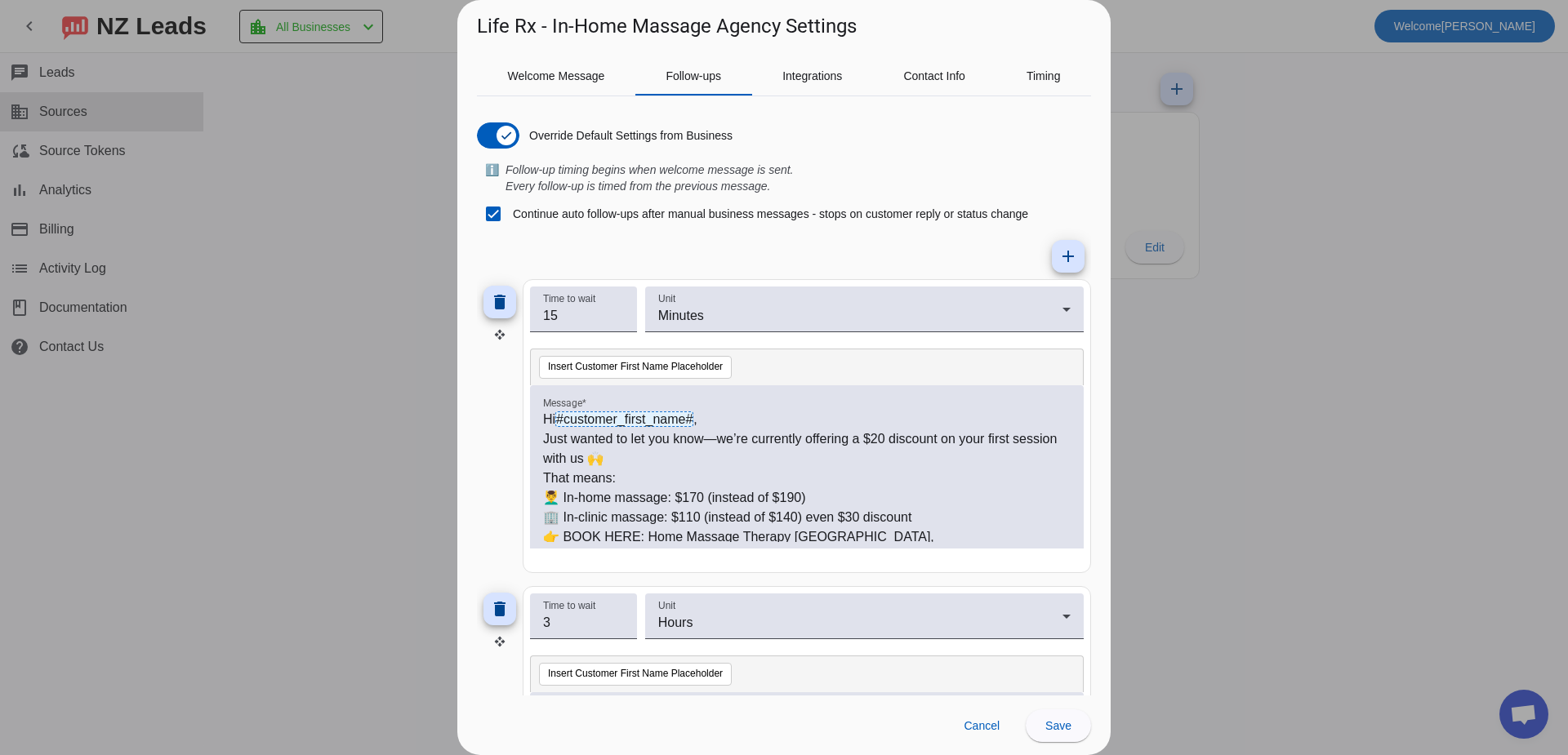
click at [1342, 490] on div at bounding box center [784, 377] width 1568 height 755
